Goal: Check status: Check status

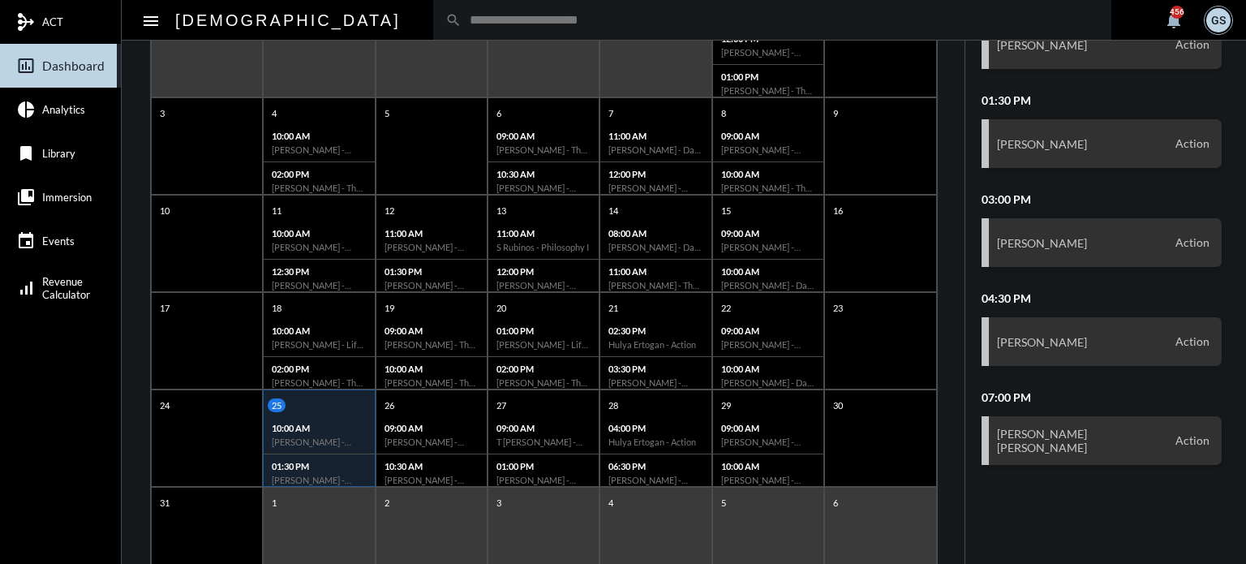
scroll to position [313, 0]
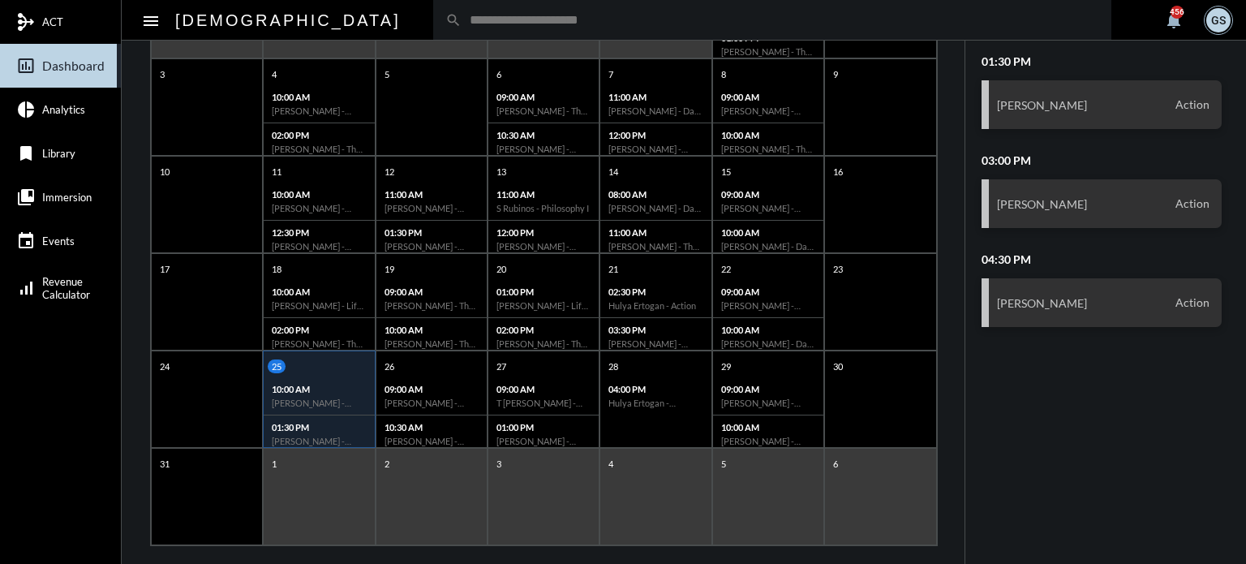
scroll to position [313, 0]
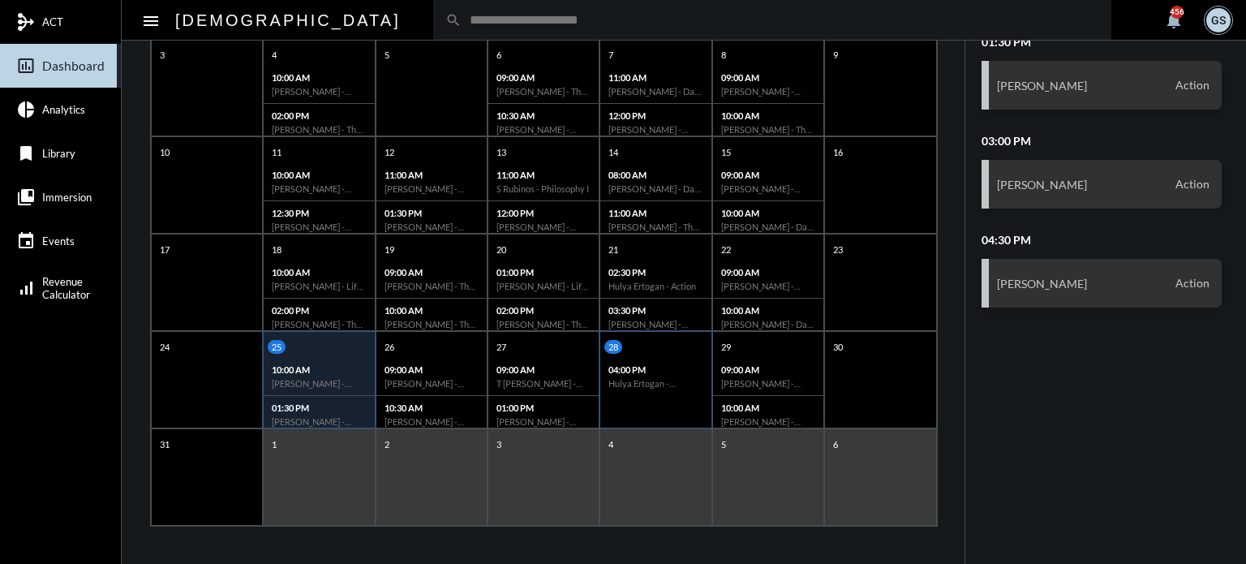
click at [640, 415] on div "28 04:00 PM Hulya Ertogan - Retirement Doctrine I" at bounding box center [656, 379] width 112 height 97
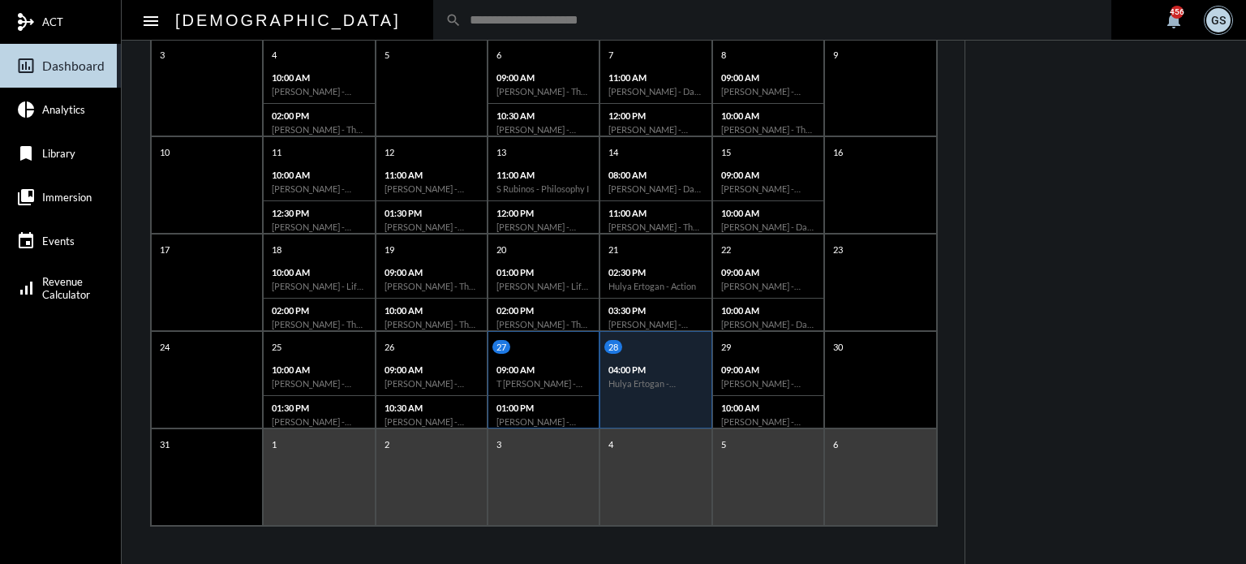
click at [530, 406] on p "01:00 PM" at bounding box center [543, 407] width 94 height 11
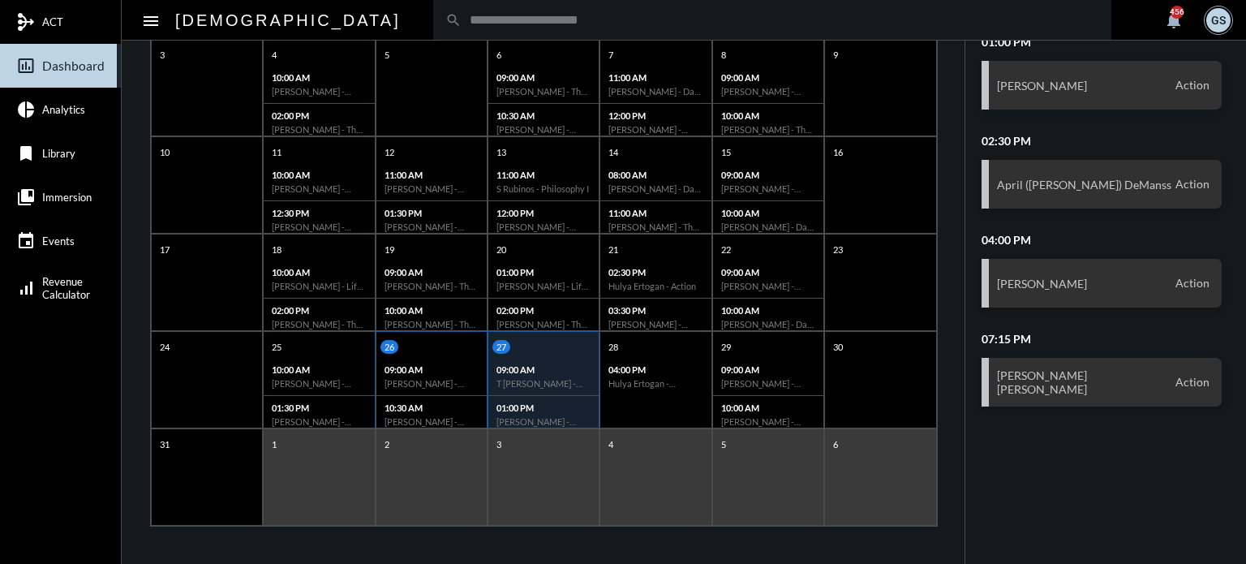
click at [433, 389] on div "09:00 AM Joe Marranca - Action" at bounding box center [431, 377] width 110 height 38
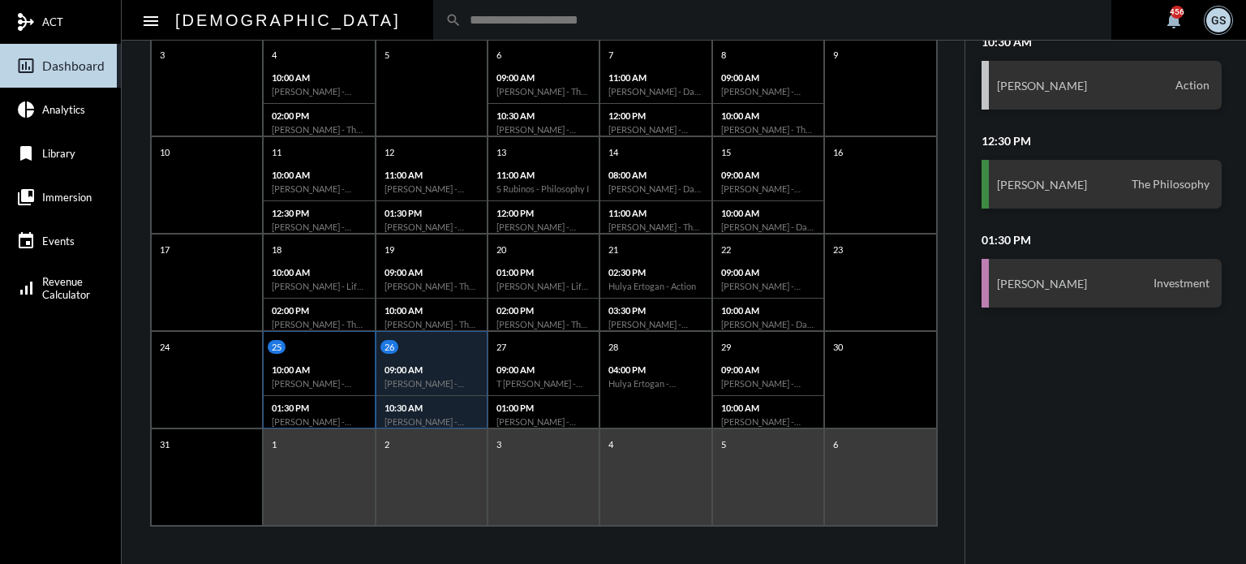
click at [324, 375] on div "10:00 AM Kyle Kaminski - Action" at bounding box center [319, 377] width 110 height 38
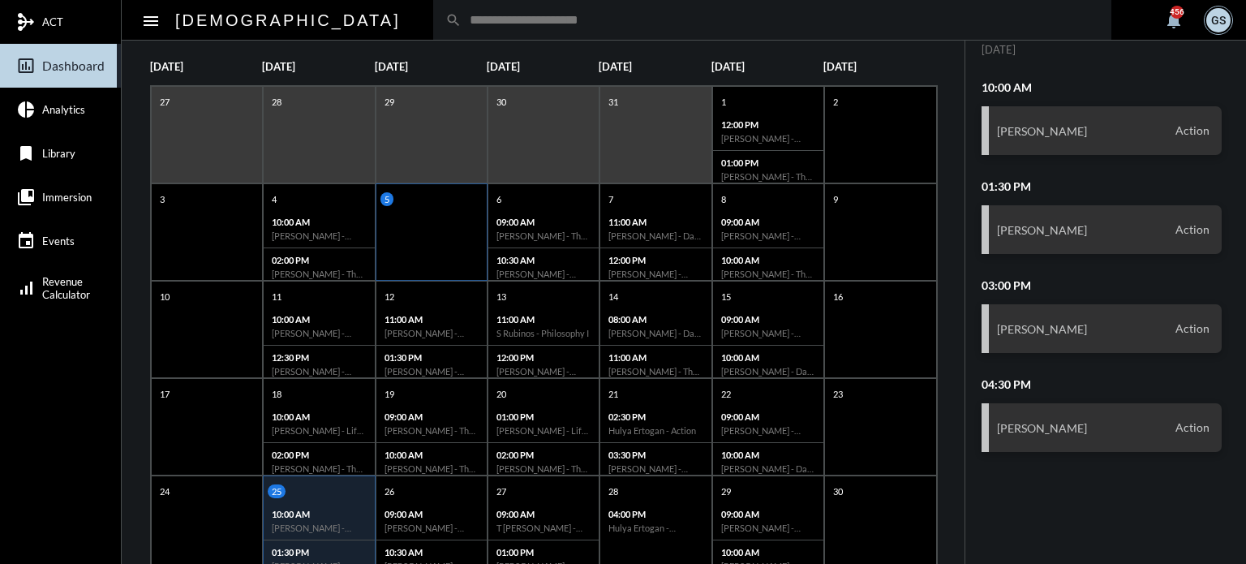
scroll to position [0, 0]
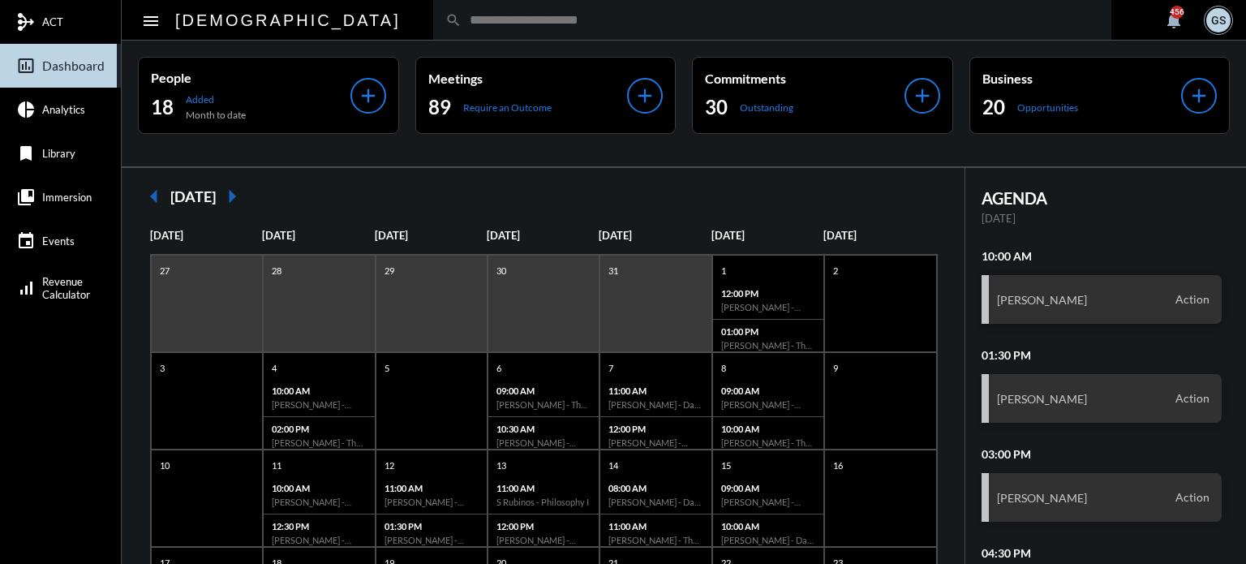
click at [248, 196] on mat-icon "arrow_right" at bounding box center [232, 196] width 32 height 32
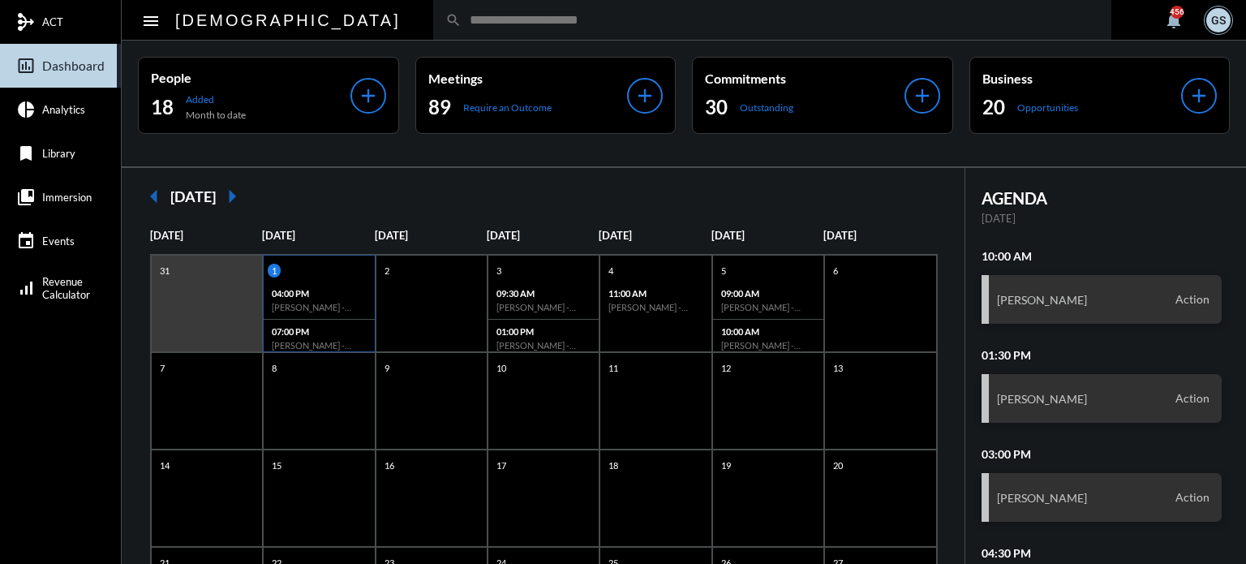
click at [320, 326] on p "07:00 PM" at bounding box center [319, 331] width 94 height 11
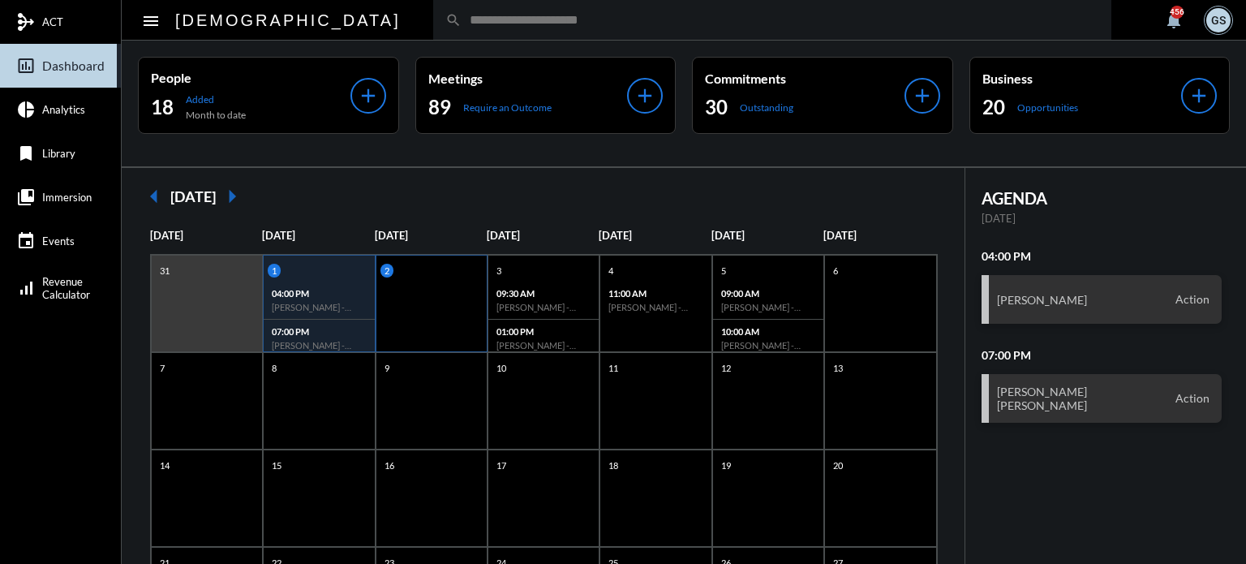
click at [441, 324] on div "2" at bounding box center [432, 303] width 112 height 97
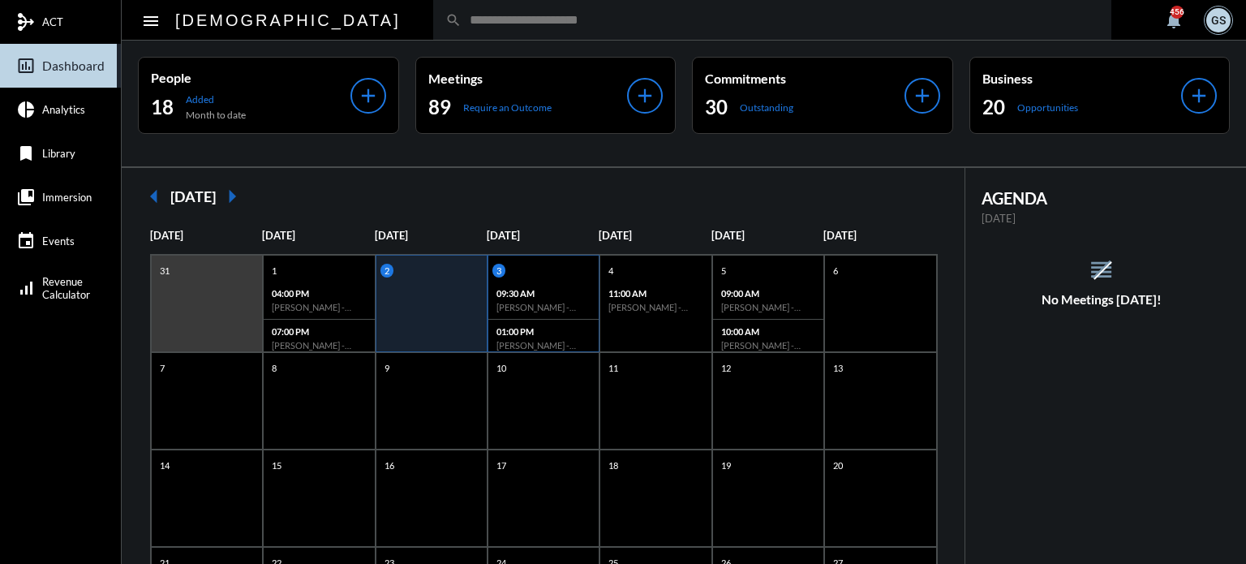
click at [548, 332] on p "01:00 PM" at bounding box center [543, 331] width 94 height 11
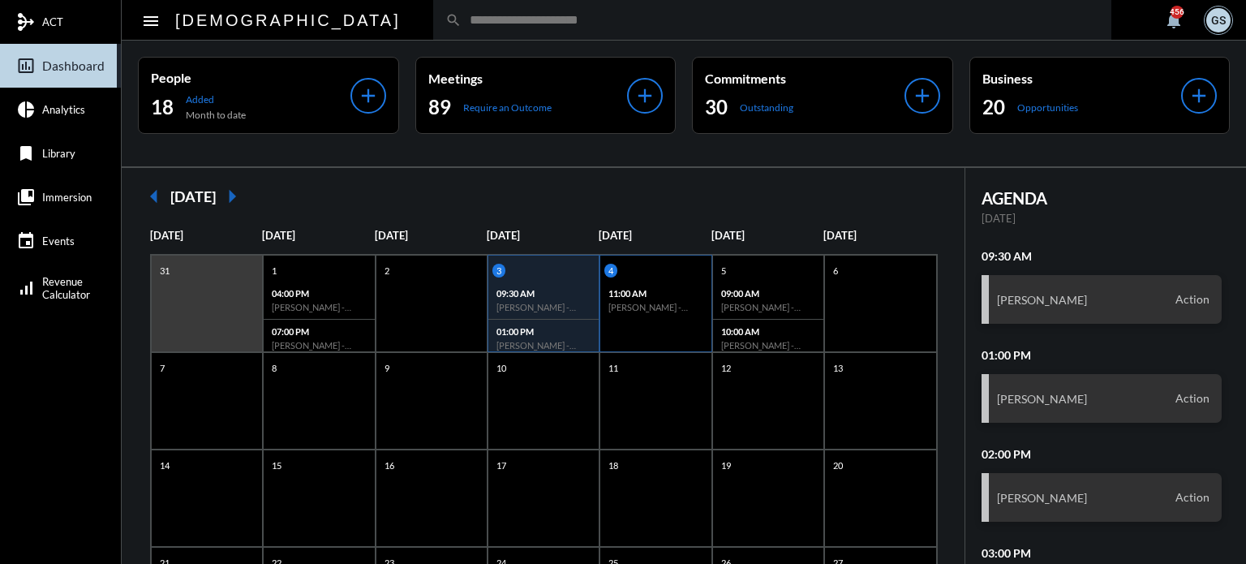
click at [676, 288] on p "11:00 AM" at bounding box center [655, 293] width 94 height 11
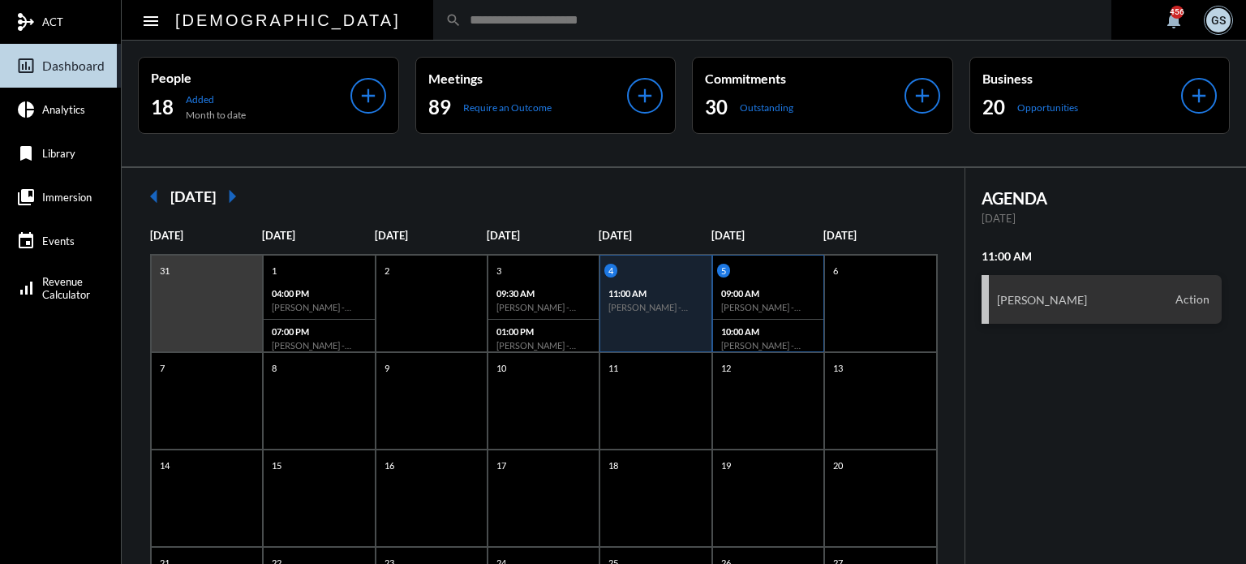
click at [776, 307] on h6 "[PERSON_NAME] - [PERSON_NAME] - Action" at bounding box center [768, 307] width 94 height 11
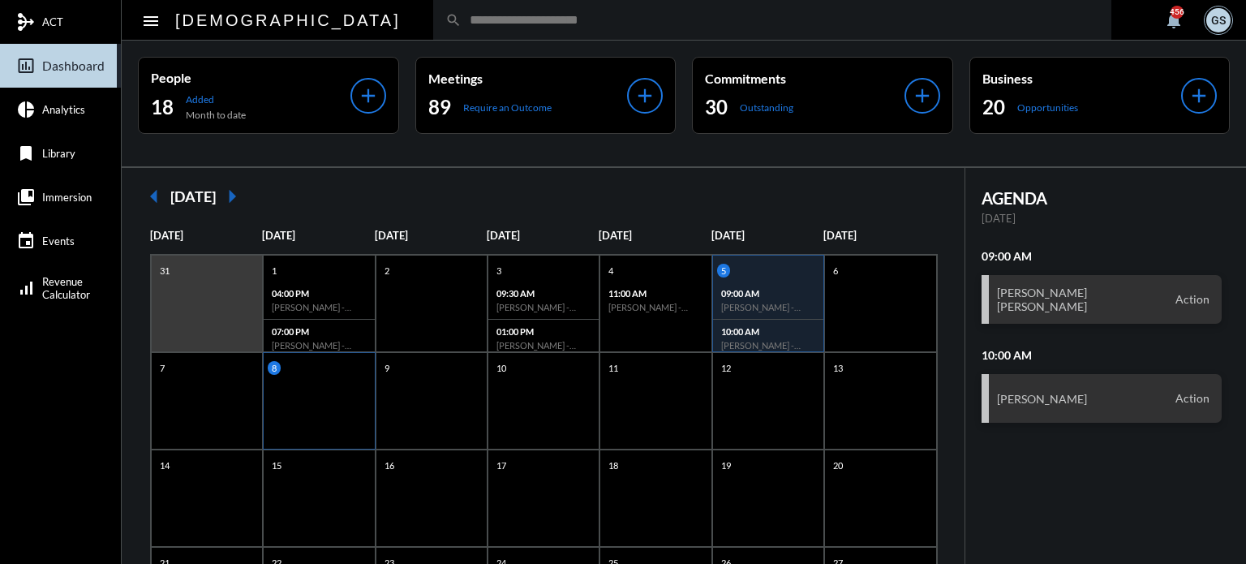
click at [333, 395] on div "8" at bounding box center [319, 400] width 112 height 97
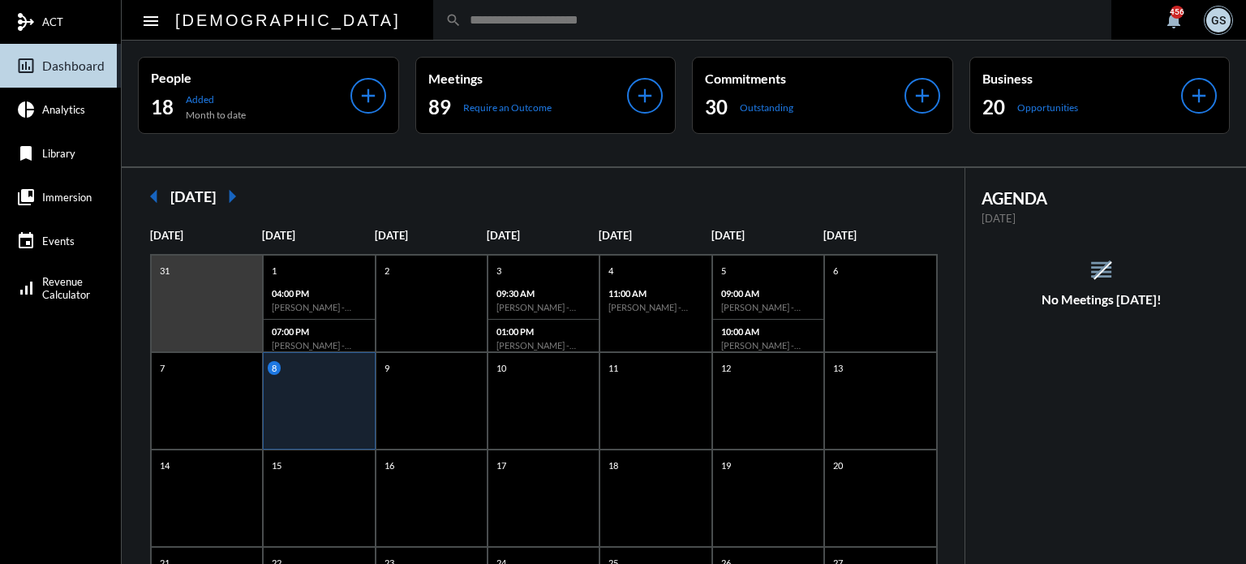
click at [462, 25] on input "text" at bounding box center [781, 20] width 638 height 14
type input "*******"
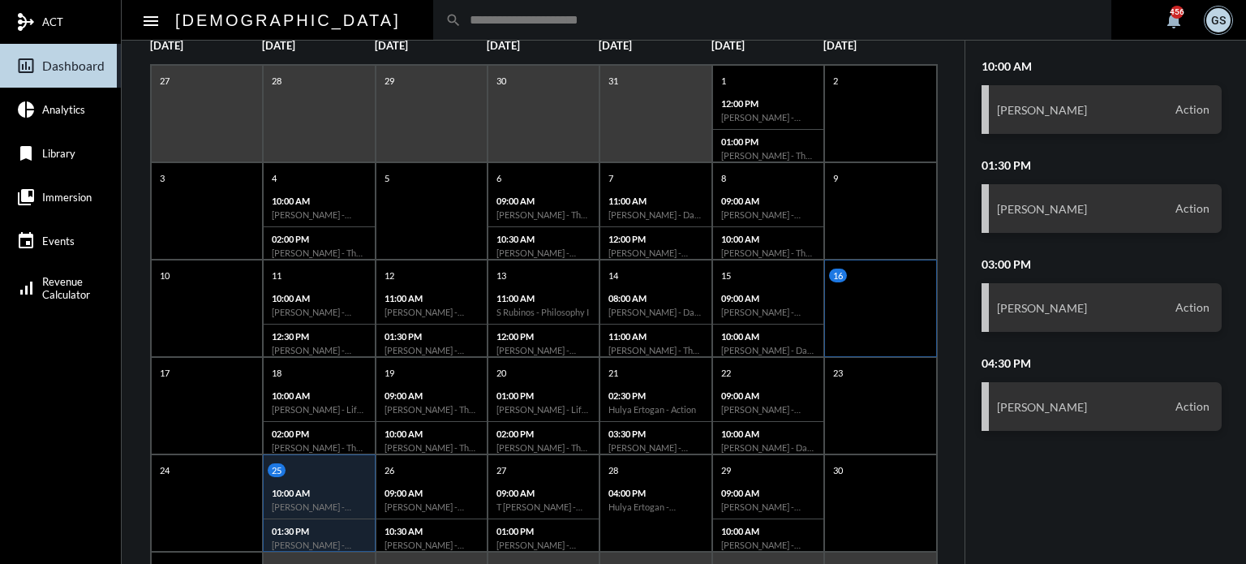
scroll to position [291, 0]
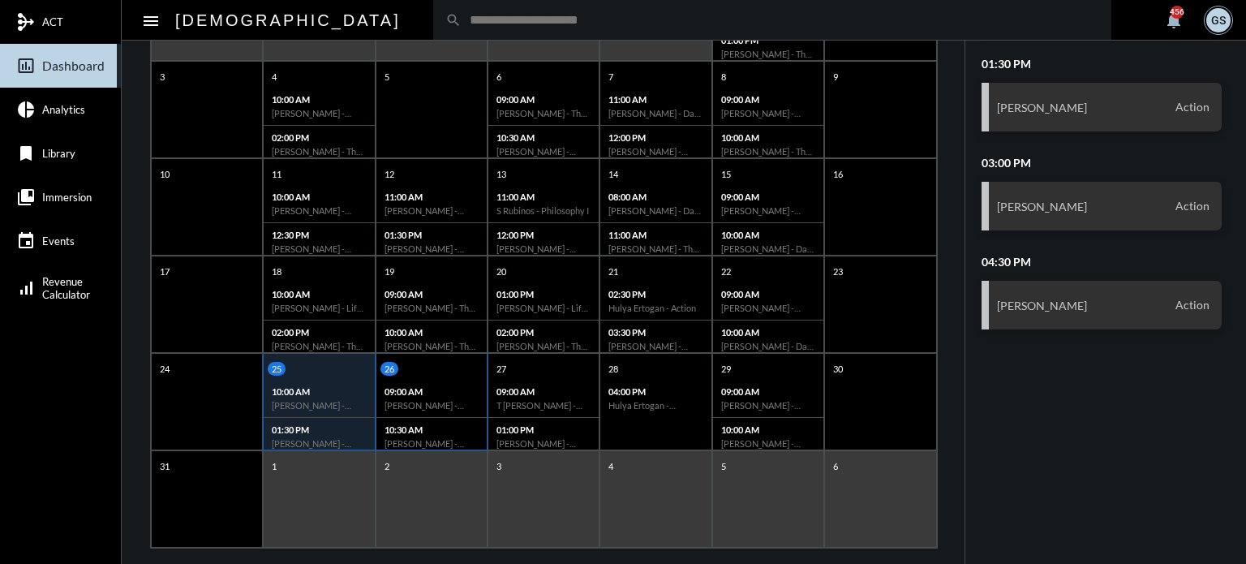
click at [451, 441] on h6 "[PERSON_NAME] - Action" at bounding box center [432, 443] width 94 height 11
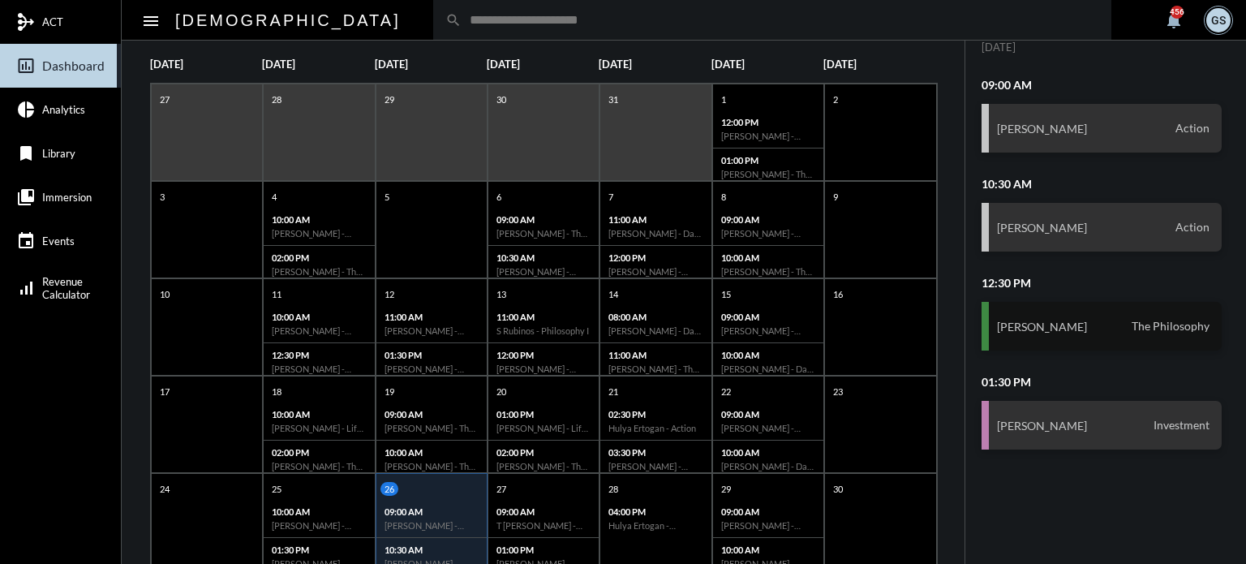
scroll to position [307, 0]
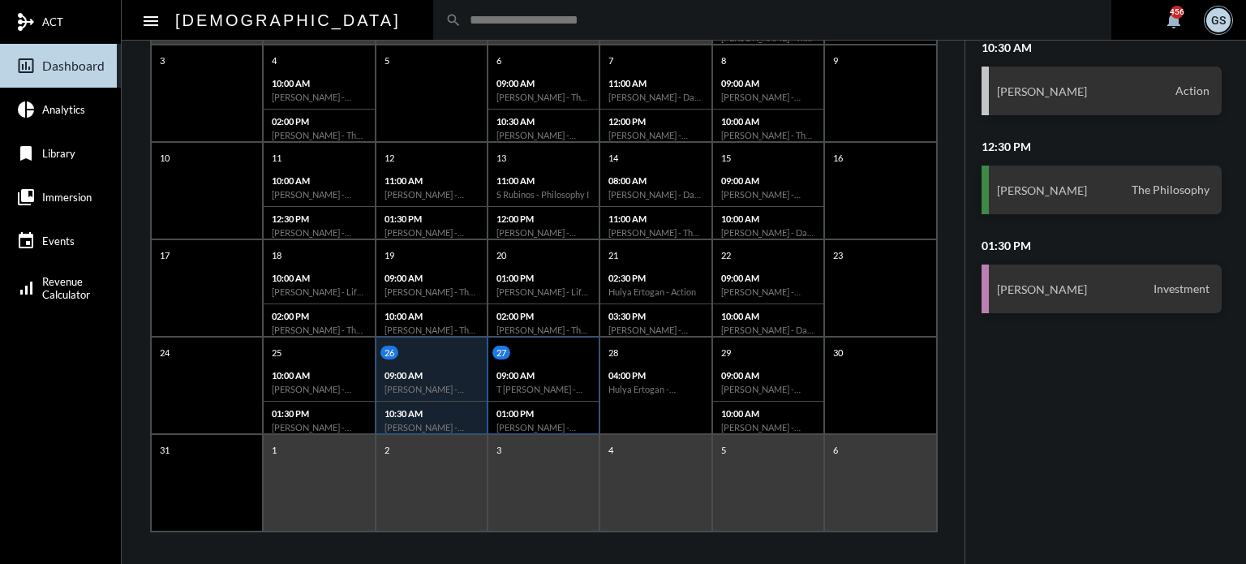
click at [537, 387] on h6 "T [PERSON_NAME] - The Philosophy" at bounding box center [543, 389] width 94 height 11
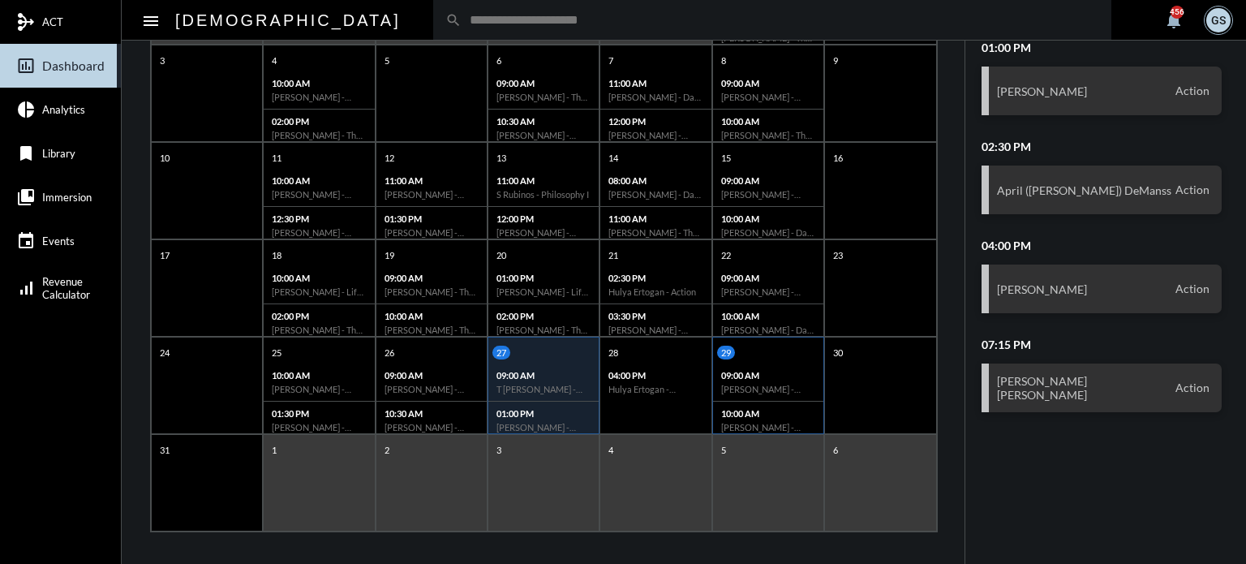
click at [784, 398] on div "09:00 AM [PERSON_NAME] - Action" at bounding box center [768, 382] width 110 height 38
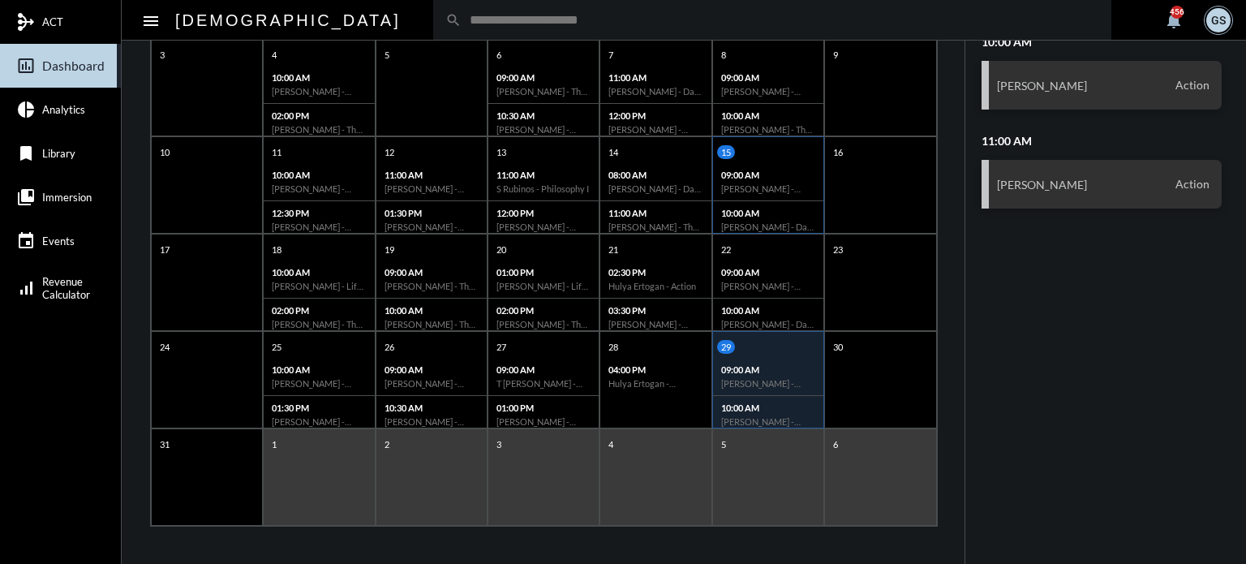
scroll to position [0, 0]
